Goal: Task Accomplishment & Management: Manage account settings

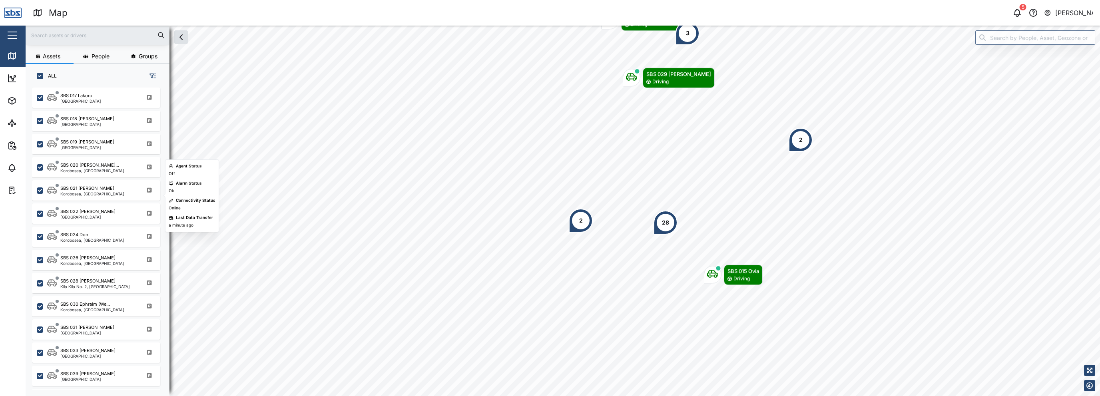
scroll to position [762, 0]
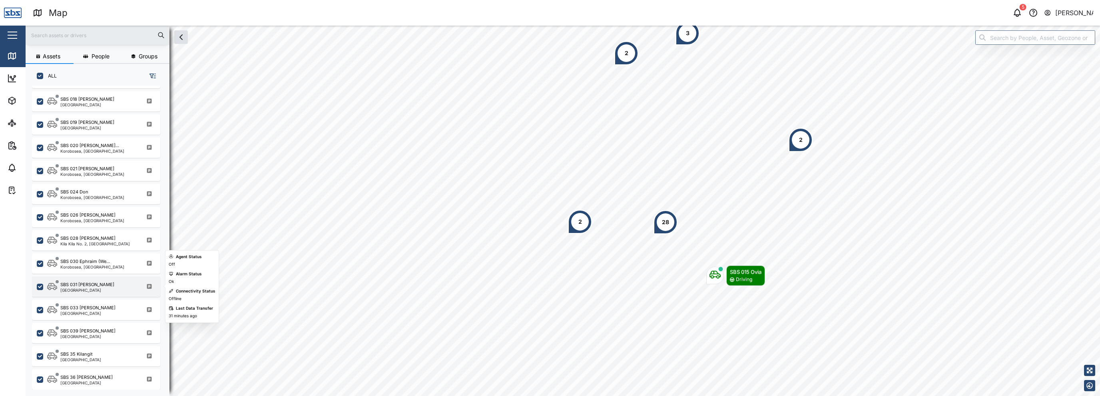
click at [79, 290] on div "[GEOGRAPHIC_DATA]" at bounding box center [87, 290] width 54 height 4
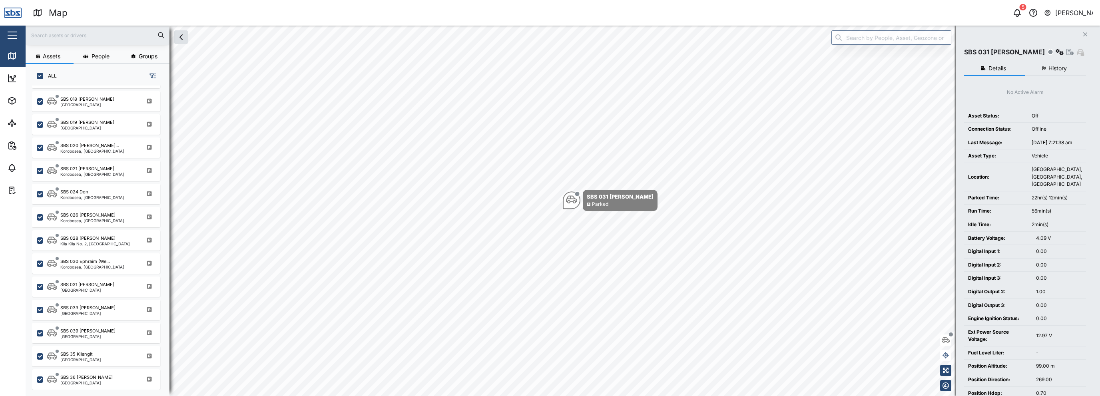
click at [1059, 67] on span "History" at bounding box center [1058, 69] width 18 height 6
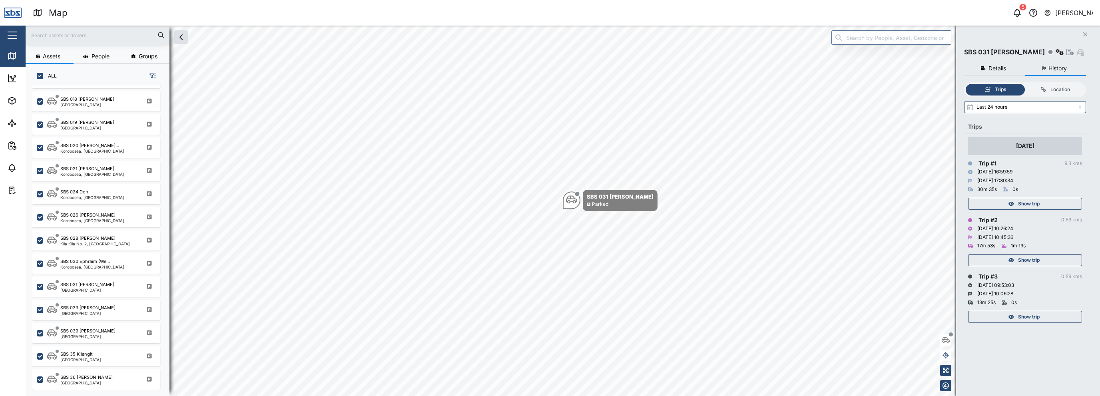
click at [1022, 202] on span "Show trip" at bounding box center [1029, 203] width 22 height 11
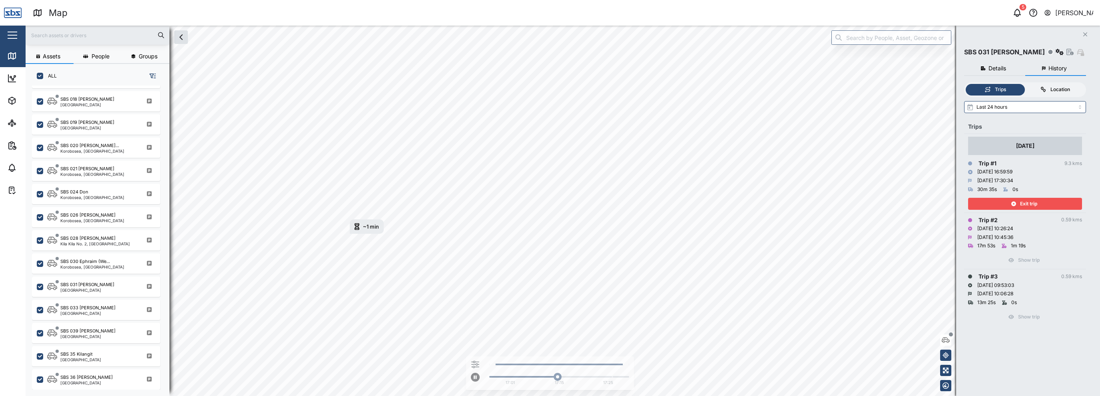
click at [1053, 94] on label "Location" at bounding box center [1055, 90] width 59 height 12
click at [1026, 84] on input "Location" at bounding box center [1026, 84] width 0 height 0
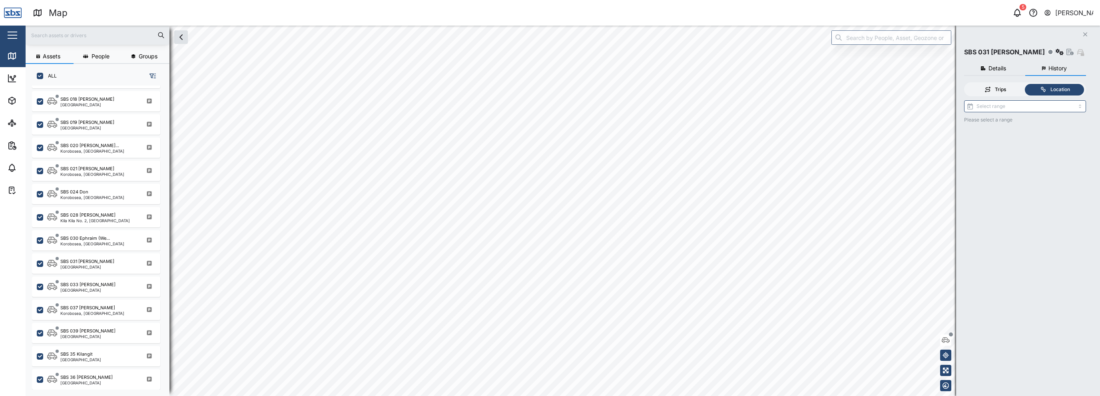
click at [1000, 91] on div "Trips" at bounding box center [1000, 90] width 11 height 8
click at [966, 84] on input "Trips" at bounding box center [966, 84] width 0 height 0
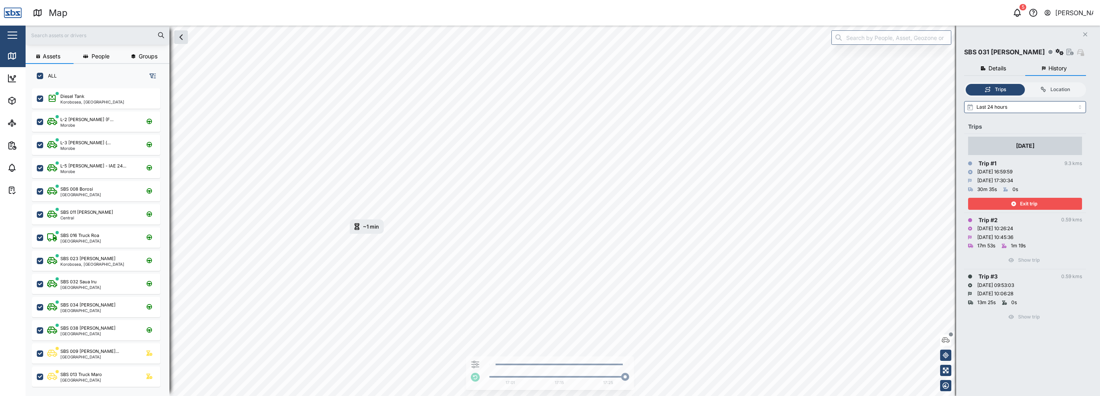
click at [1055, 14] on button "[PERSON_NAME]" at bounding box center [1069, 12] width 50 height 11
click at [1031, 52] on div "Sign Out" at bounding box center [1044, 51] width 86 height 10
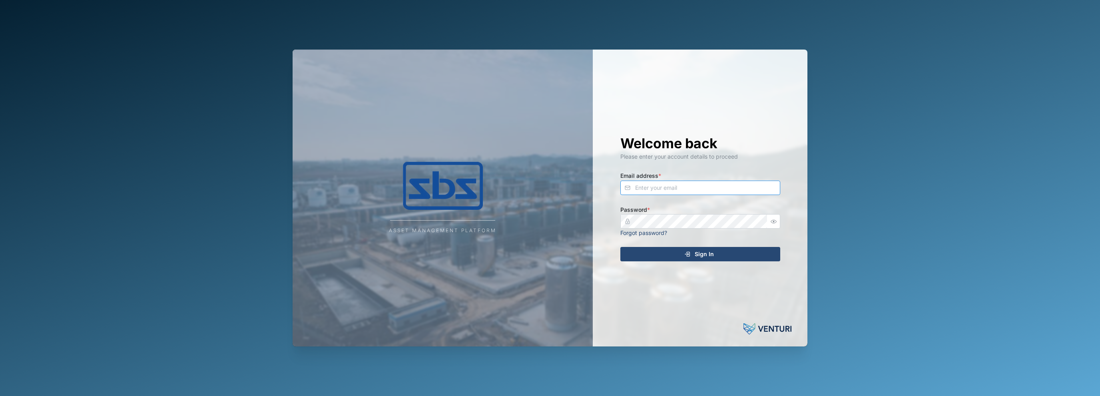
type input "[EMAIL_ADDRESS][DOMAIN_NAME]"
